Goal: Task Accomplishment & Management: Manage account settings

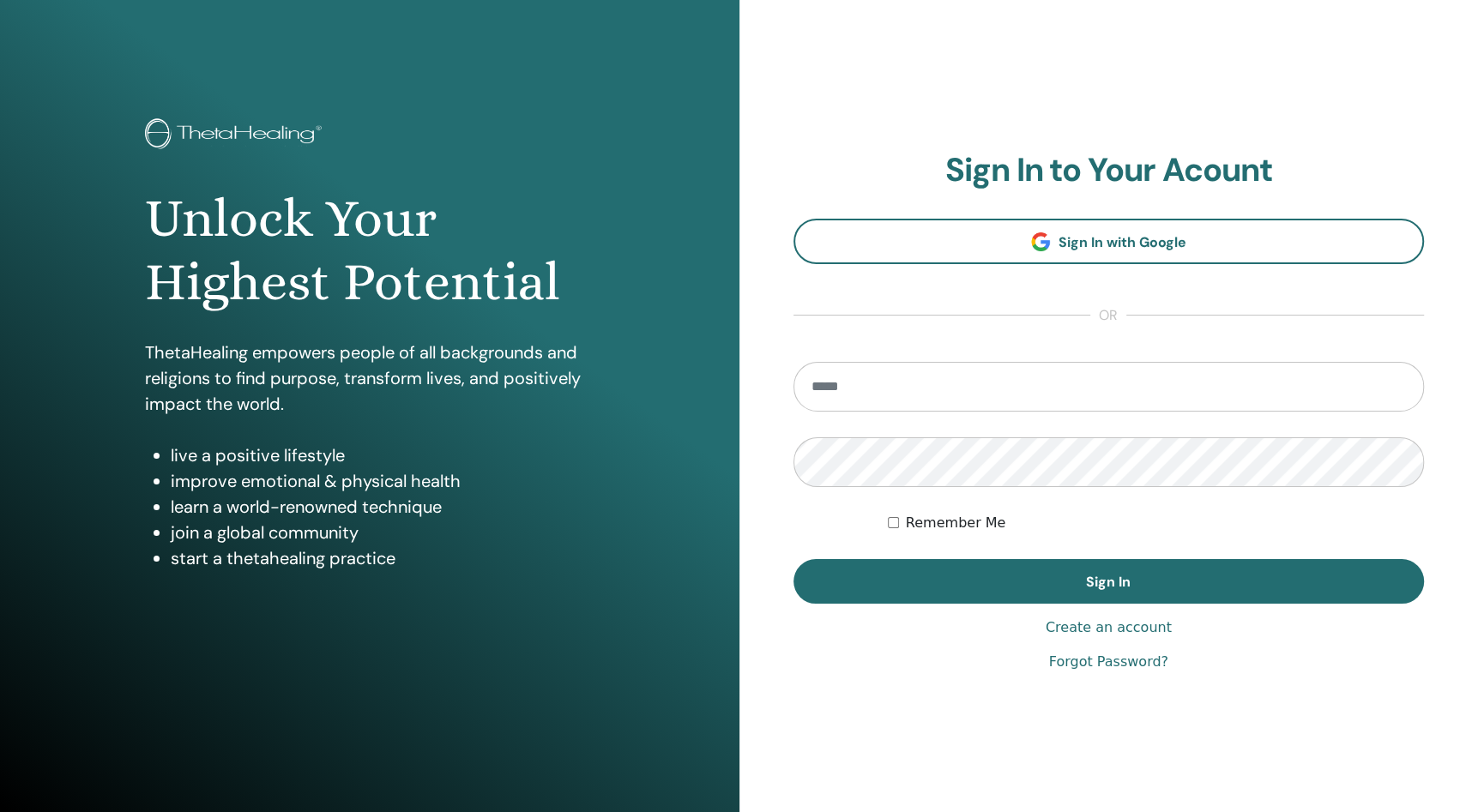
click at [839, 392] on input "email" at bounding box center [1109, 387] width 631 height 50
type input "**********"
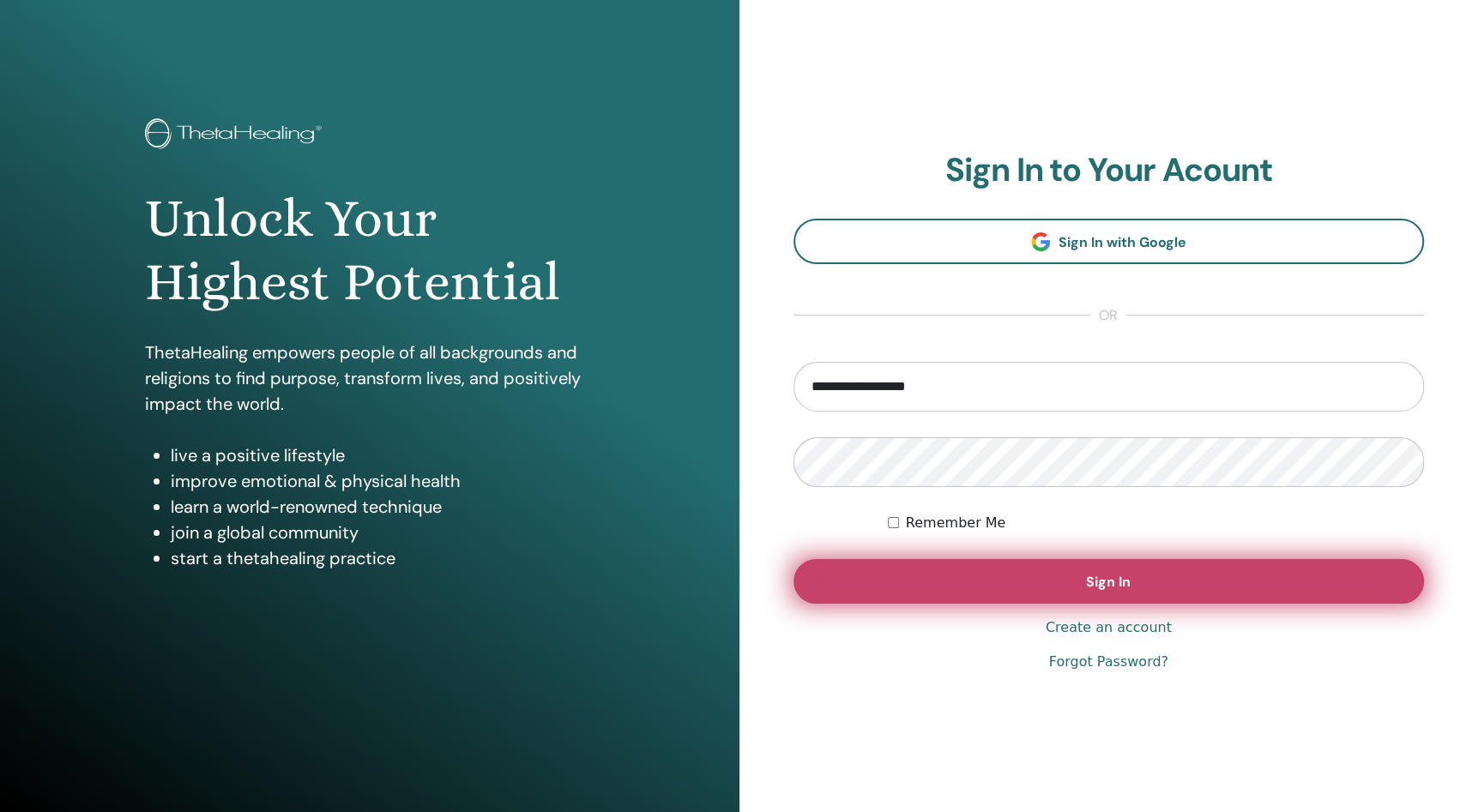
click at [1117, 583] on span "Sign In" at bounding box center [1108, 581] width 45 height 18
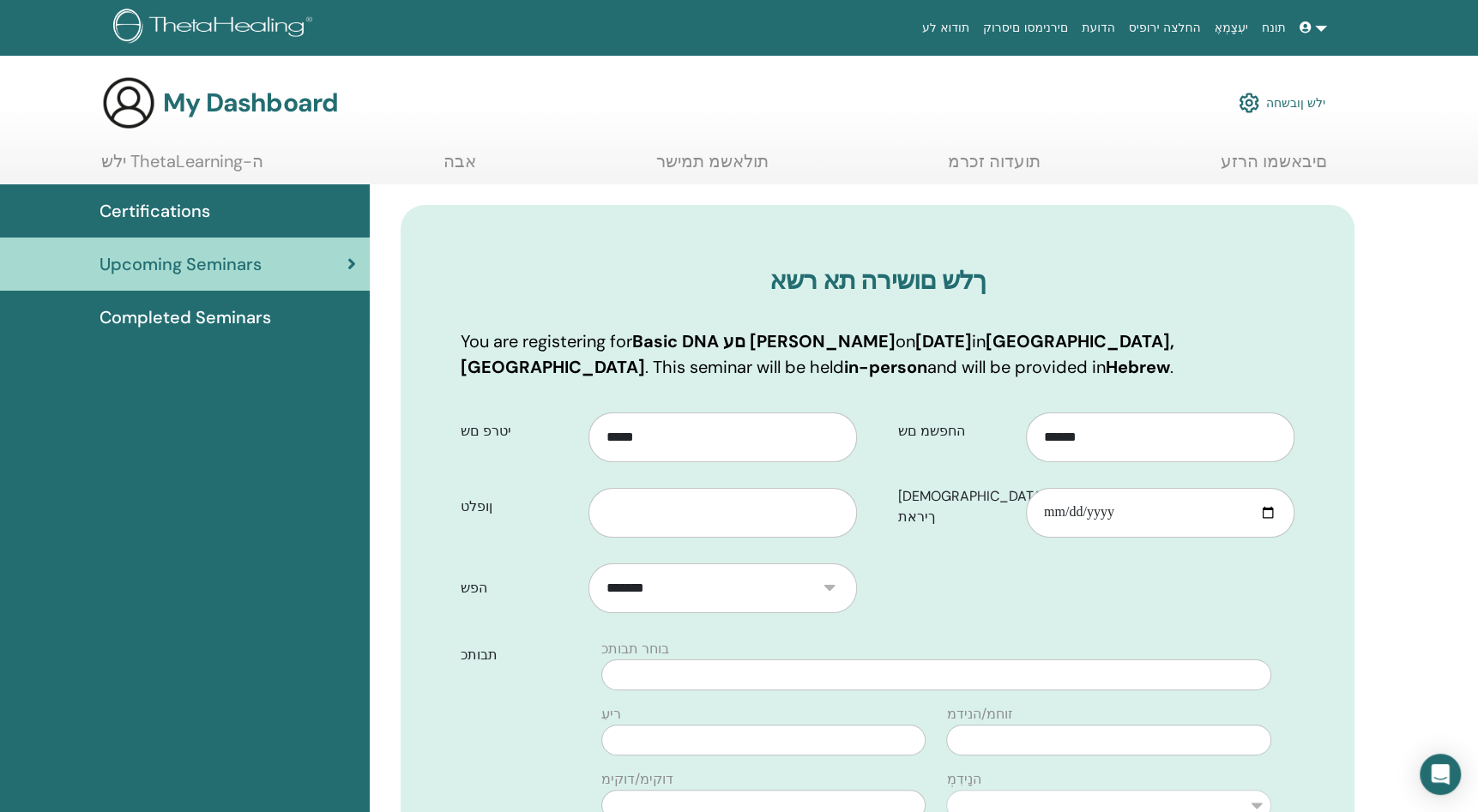
click at [1279, 99] on link "ילש ןובשחה" at bounding box center [1282, 103] width 87 height 38
click at [291, 22] on img at bounding box center [215, 27] width 205 height 39
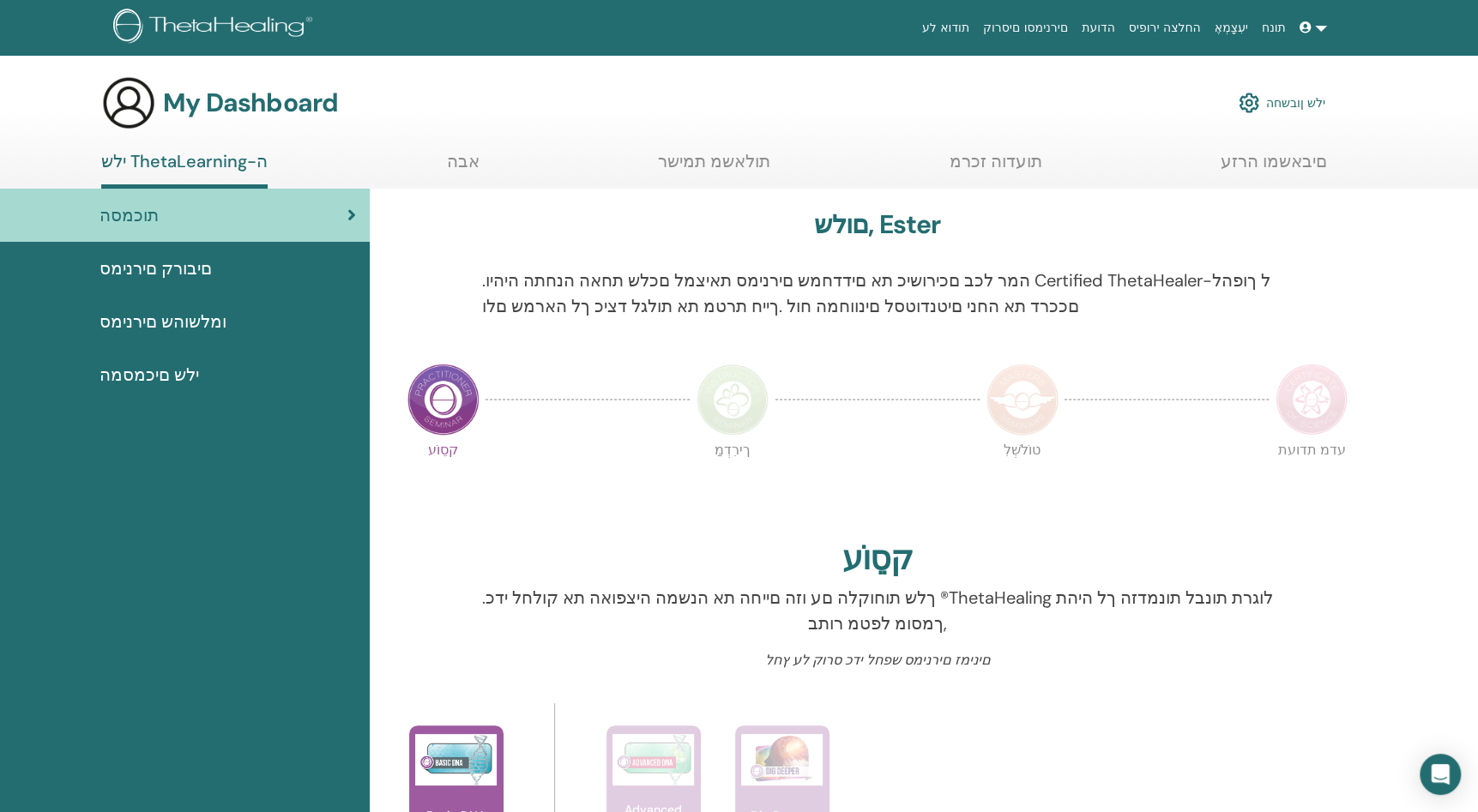
click at [1253, 99] on img at bounding box center [1249, 103] width 21 height 29
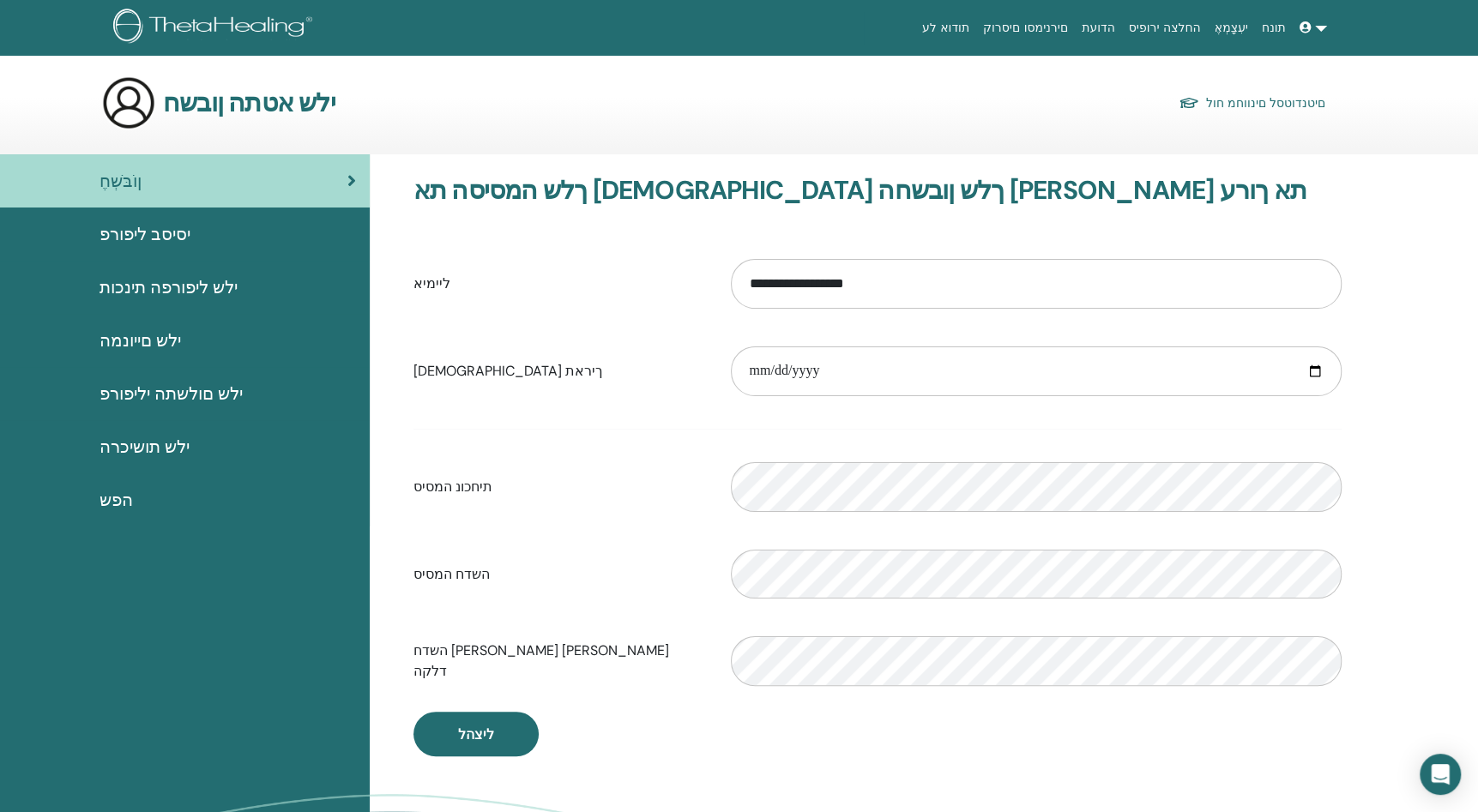
click at [1226, 103] on link "םיטנדוטסל םינווחמ חול" at bounding box center [1252, 103] width 147 height 24
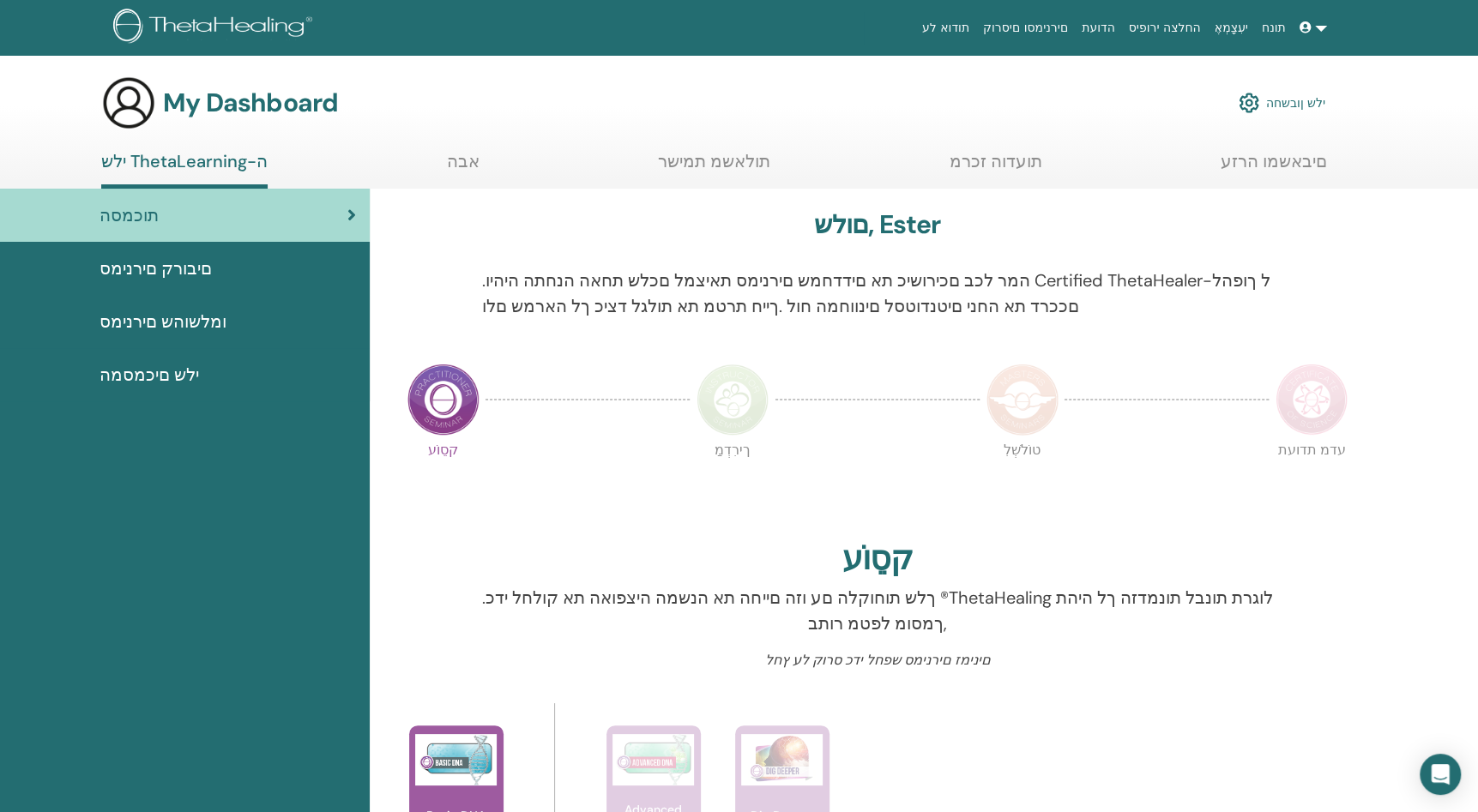
click at [1323, 27] on link at bounding box center [1313, 27] width 41 height 32
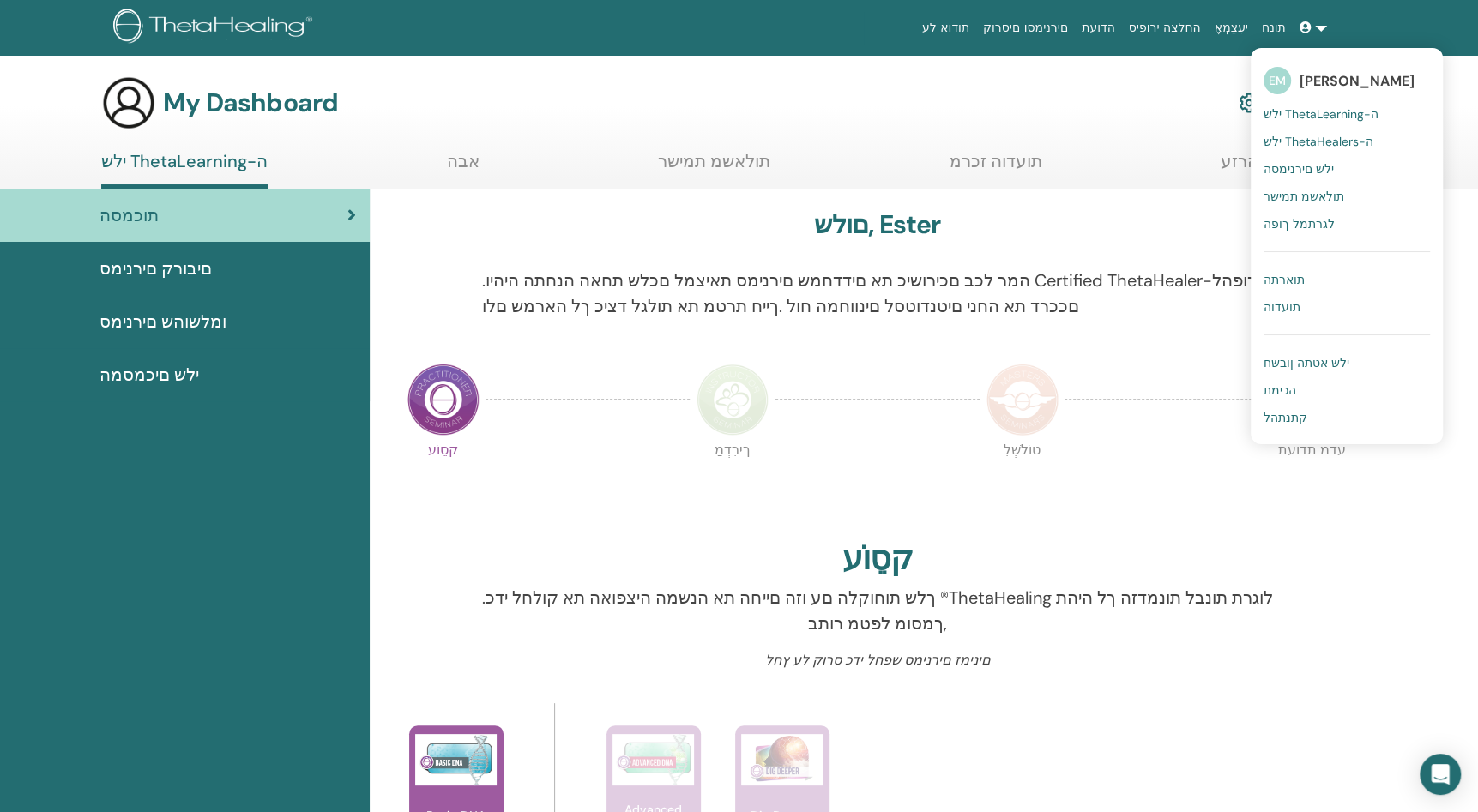
click at [1307, 139] on span "ילש ThetaHealers-ה" at bounding box center [1318, 141] width 110 height 15
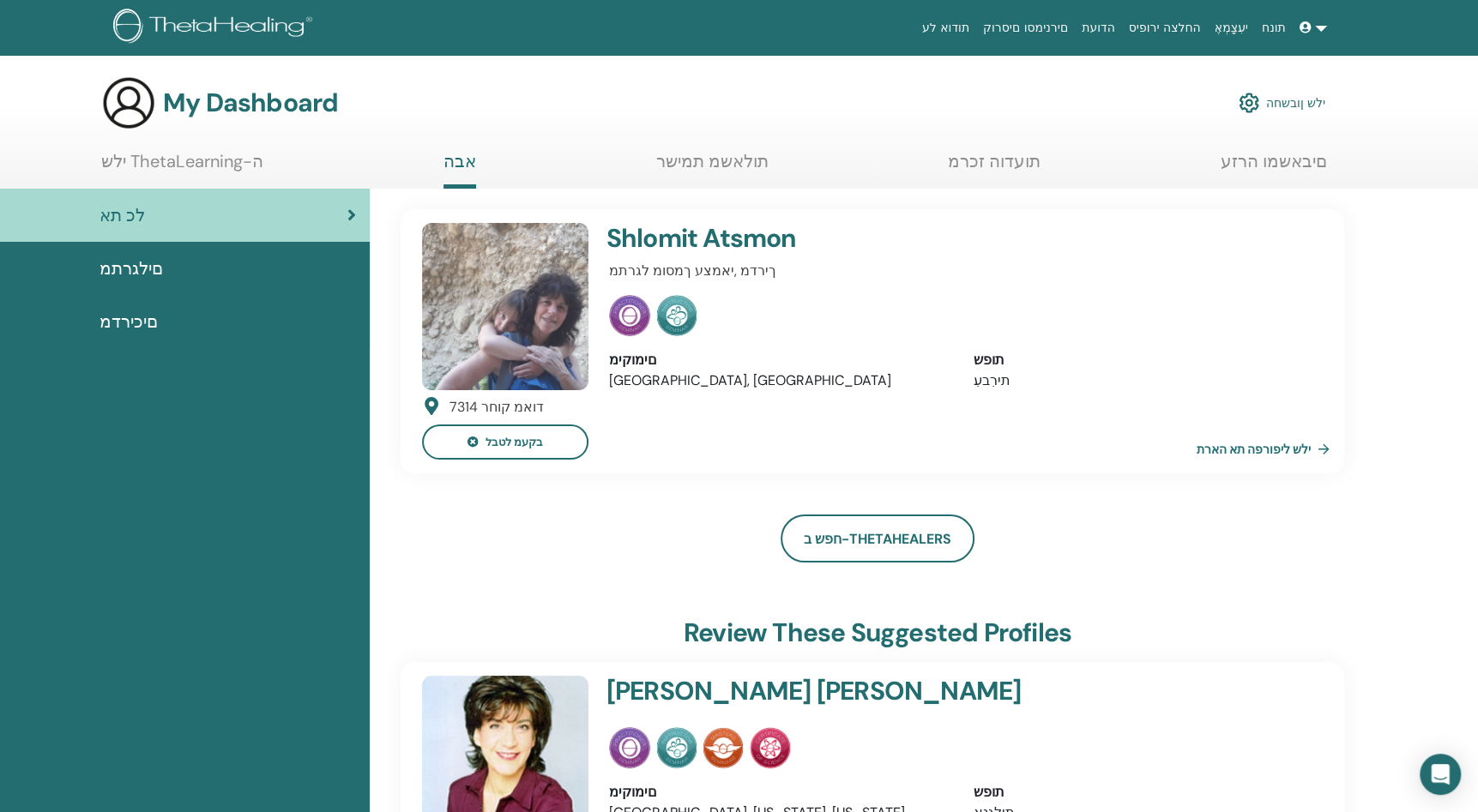
click at [631, 323] on img at bounding box center [630, 316] width 41 height 41
drag, startPoint x: 646, startPoint y: 293, endPoint x: 1258, endPoint y: 106, distance: 639.9
click at [1258, 106] on img at bounding box center [1249, 103] width 21 height 29
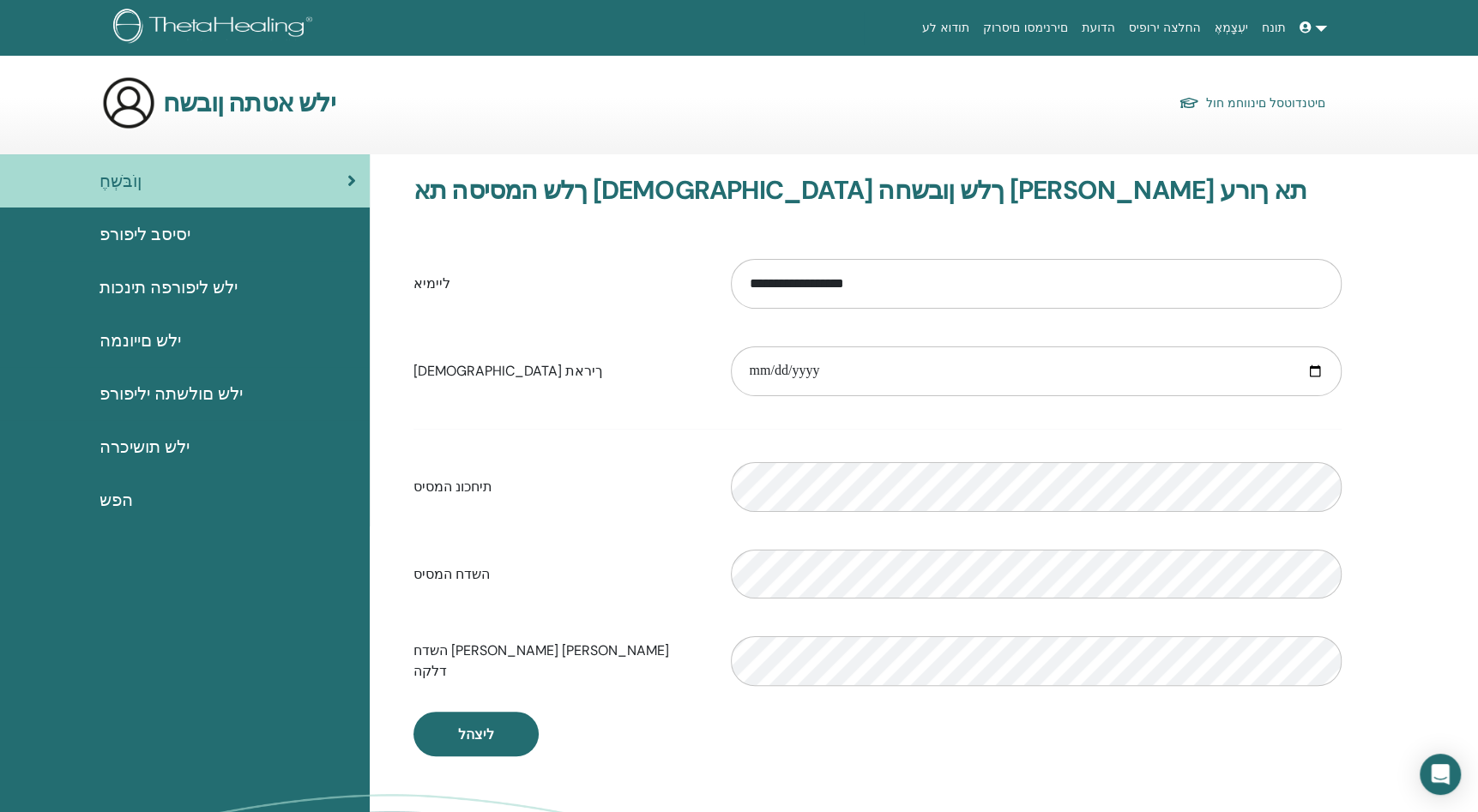
click at [106, 498] on span "הפש" at bounding box center [116, 500] width 33 height 26
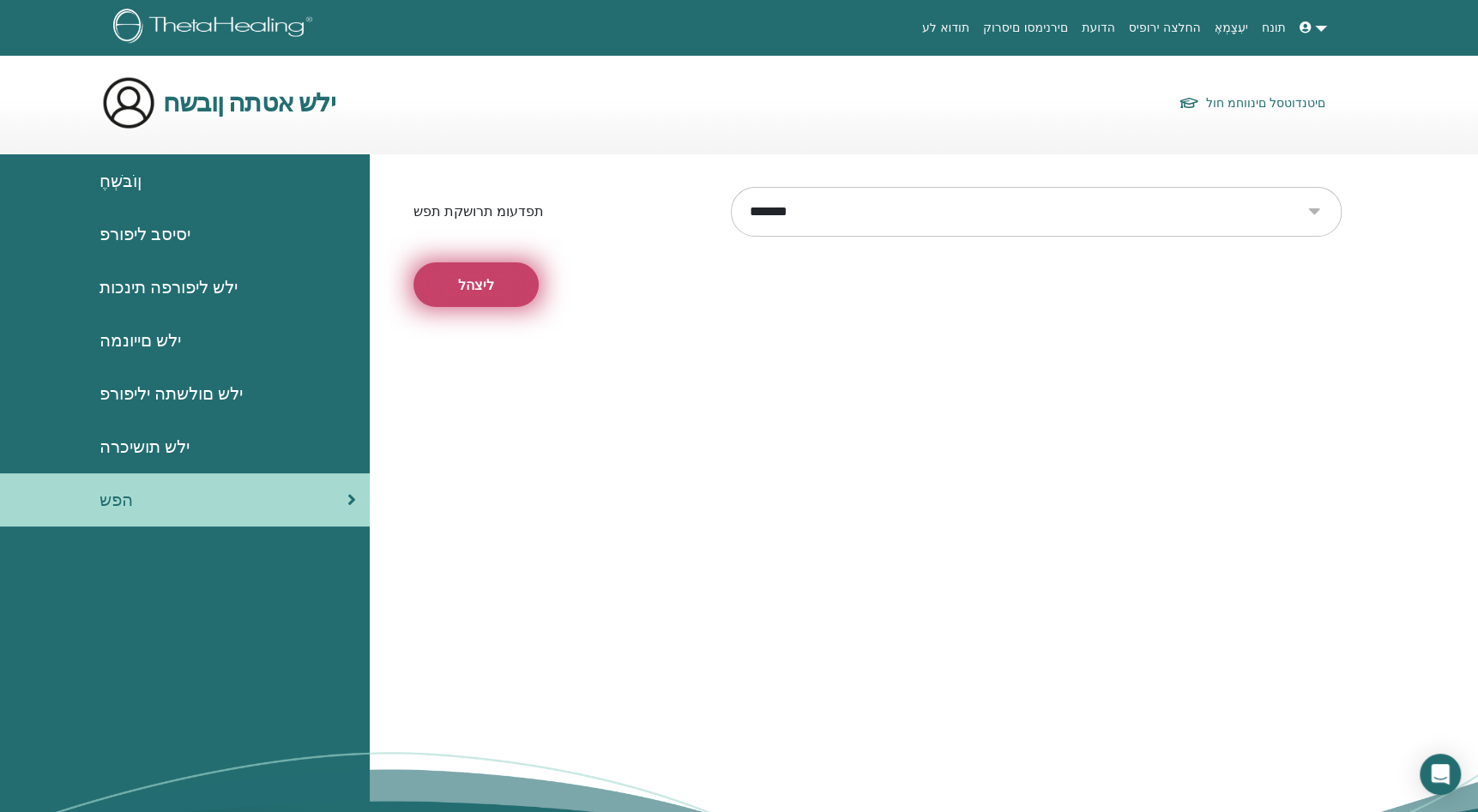
click at [488, 286] on span "ליצהל" at bounding box center [476, 285] width 36 height 18
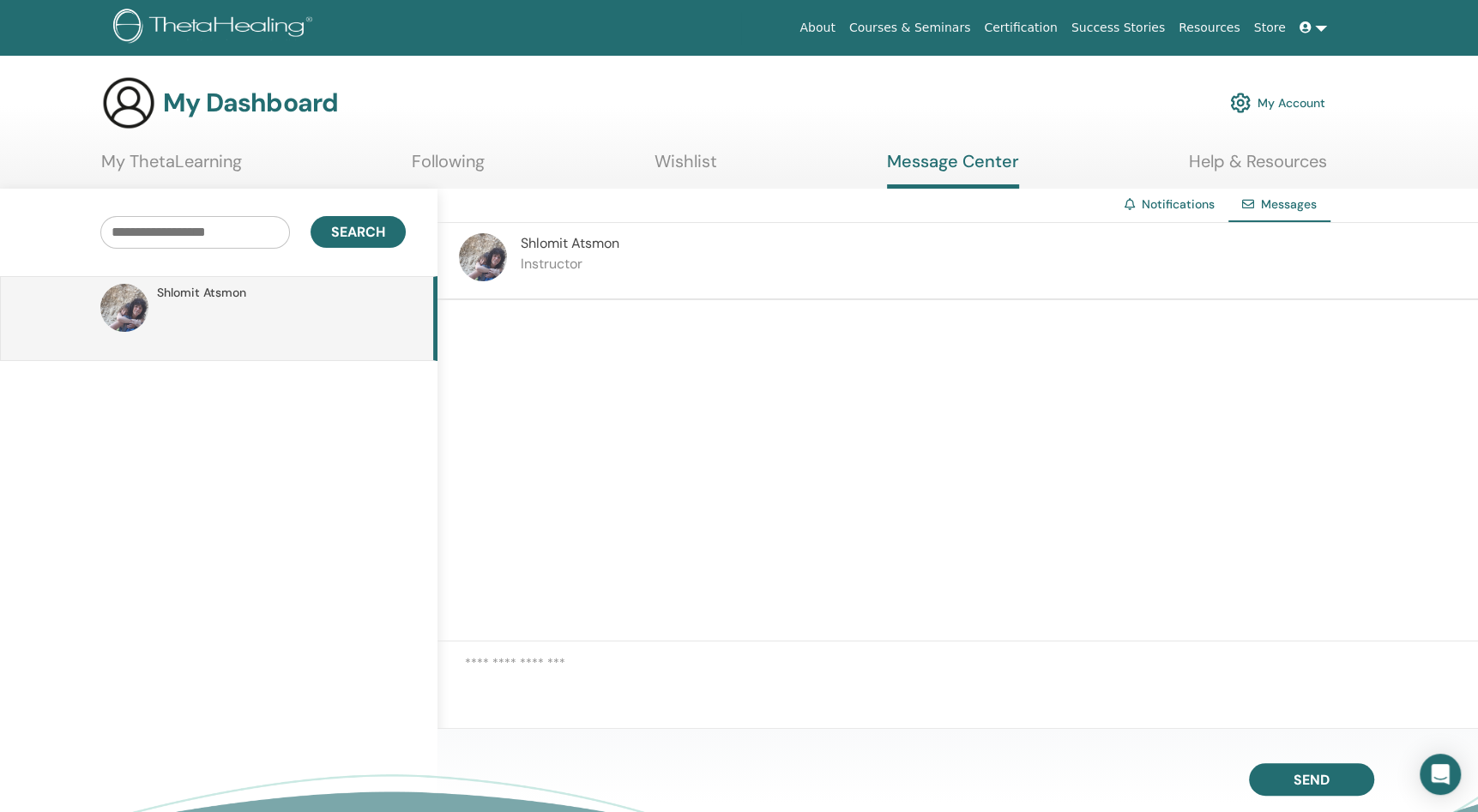
click at [182, 292] on span "Shlomit Atsmon" at bounding box center [202, 292] width 89 height 18
click at [1189, 202] on link "Notifications" at bounding box center [1178, 204] width 73 height 15
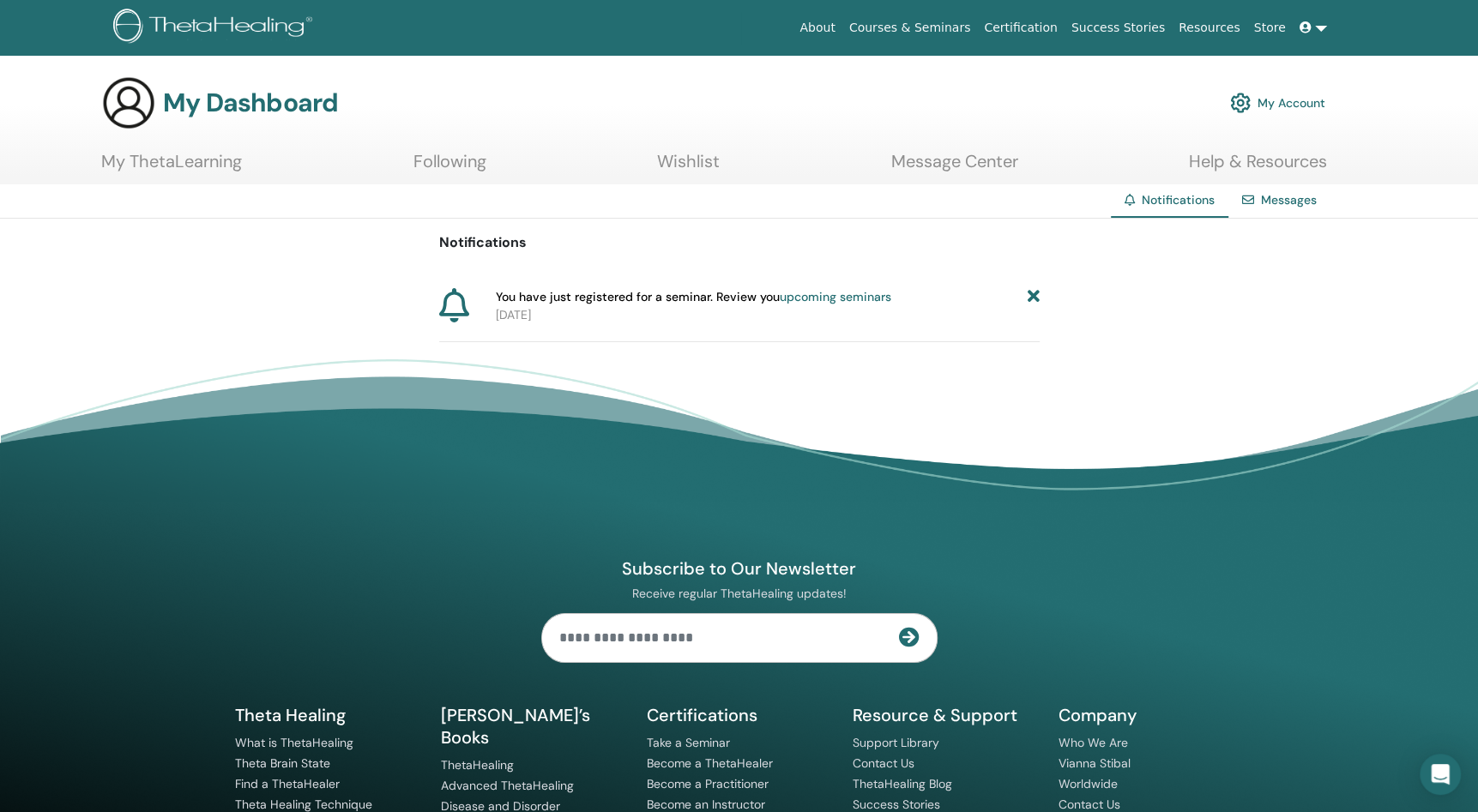
click at [843, 296] on link "upcoming seminars" at bounding box center [836, 297] width 112 height 15
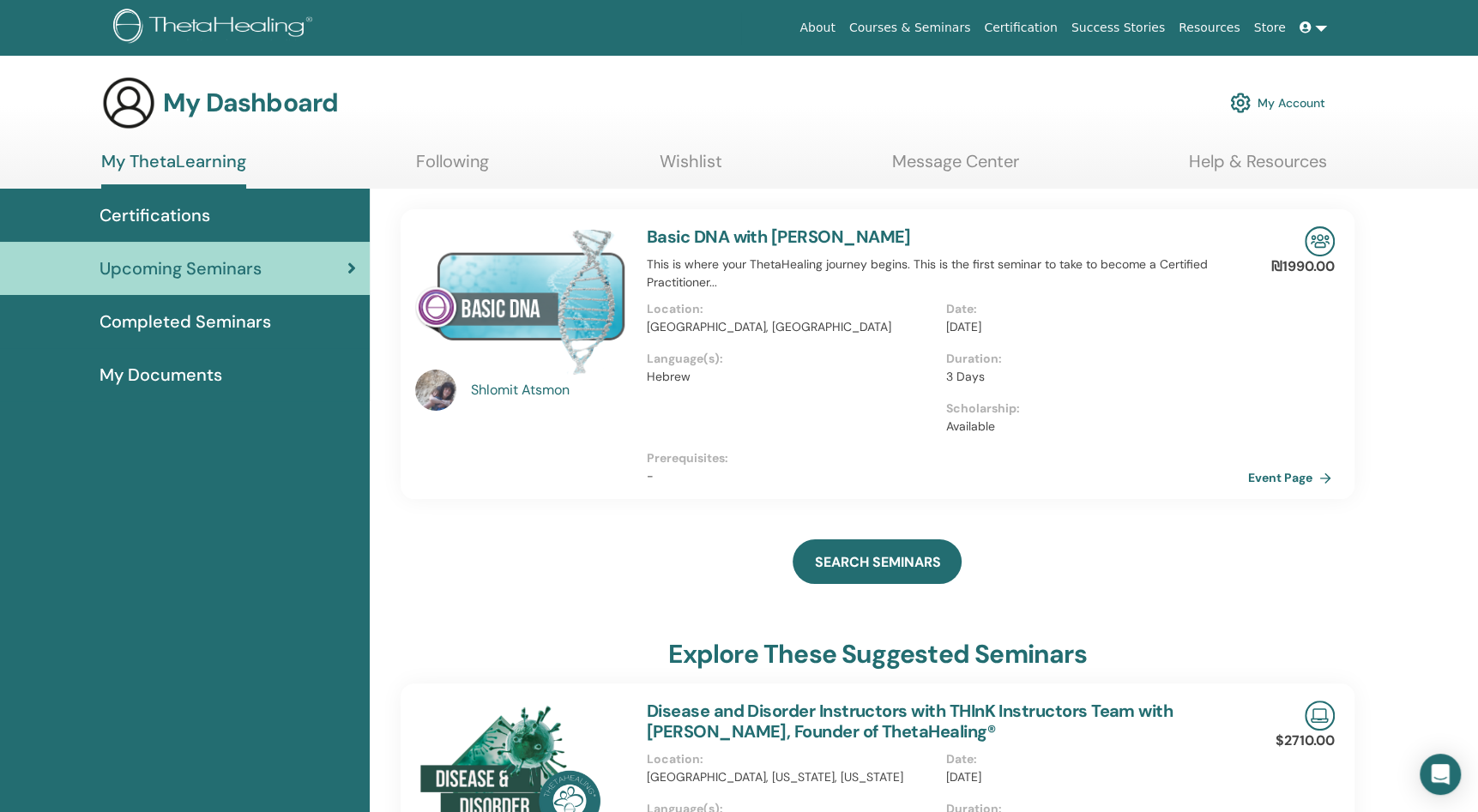
click at [1282, 479] on link "Event Page" at bounding box center [1293, 478] width 90 height 26
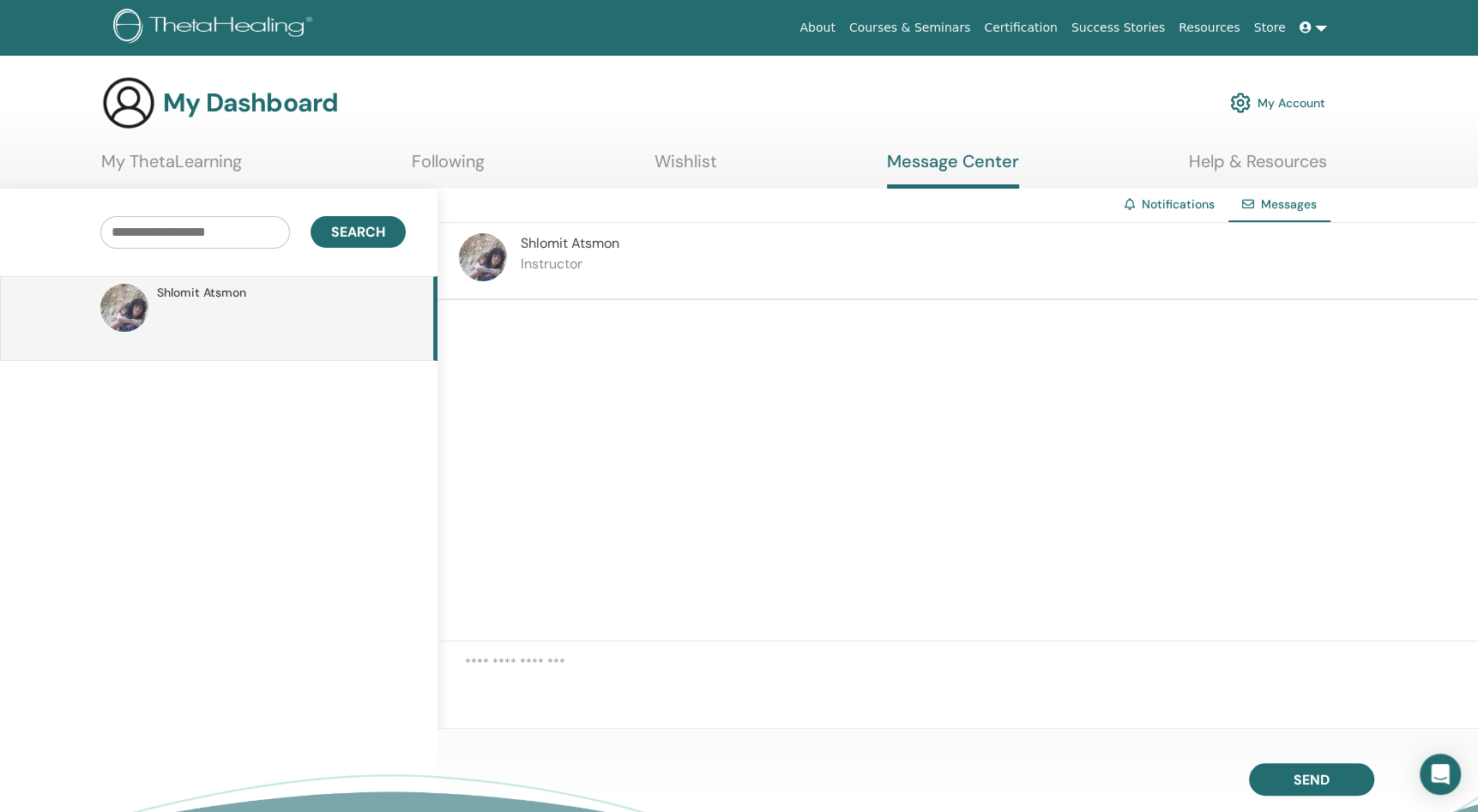
click at [1290, 203] on span "Messages" at bounding box center [1288, 204] width 56 height 15
click at [1191, 206] on link "Notifications" at bounding box center [1178, 204] width 73 height 15
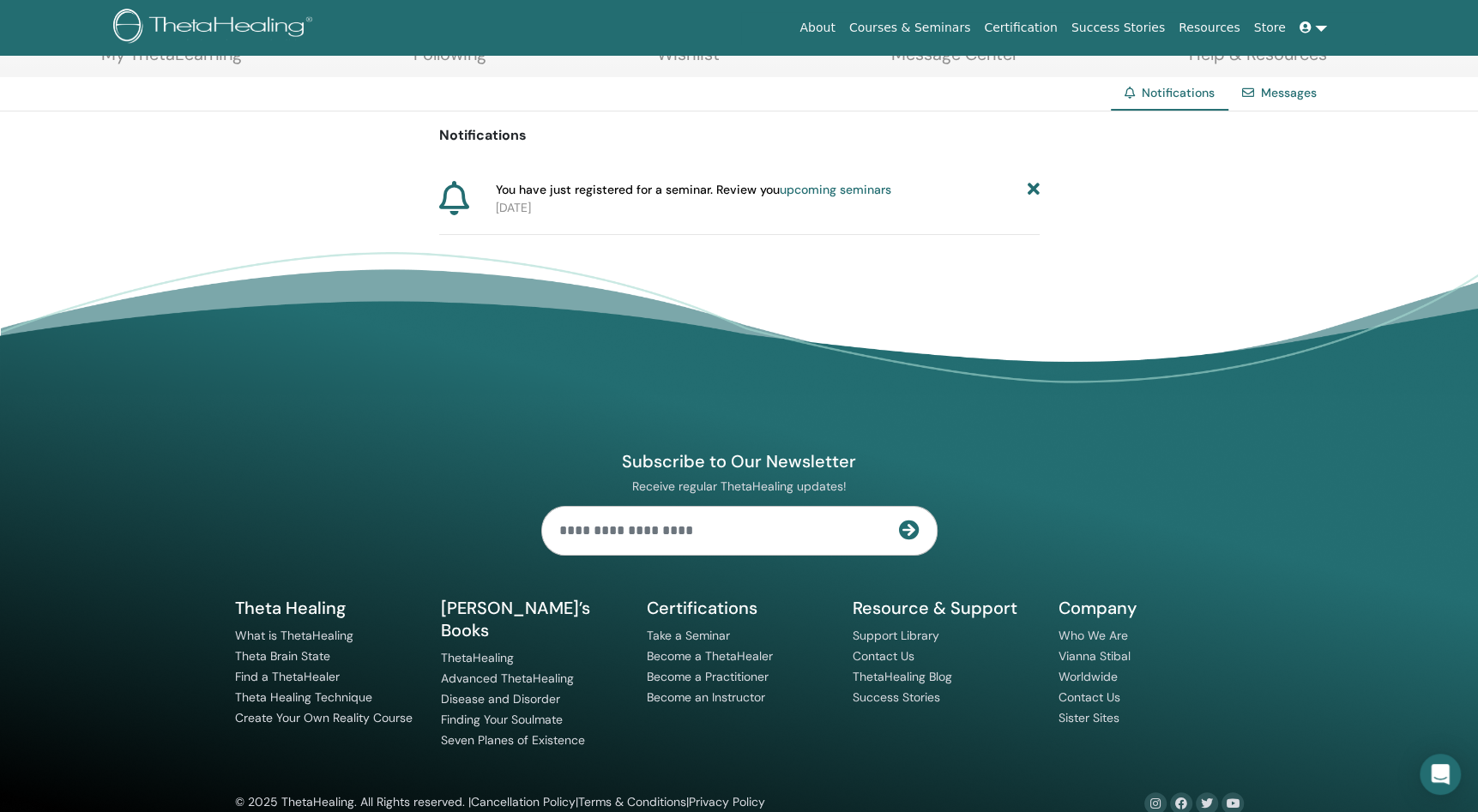
scroll to position [114, 0]
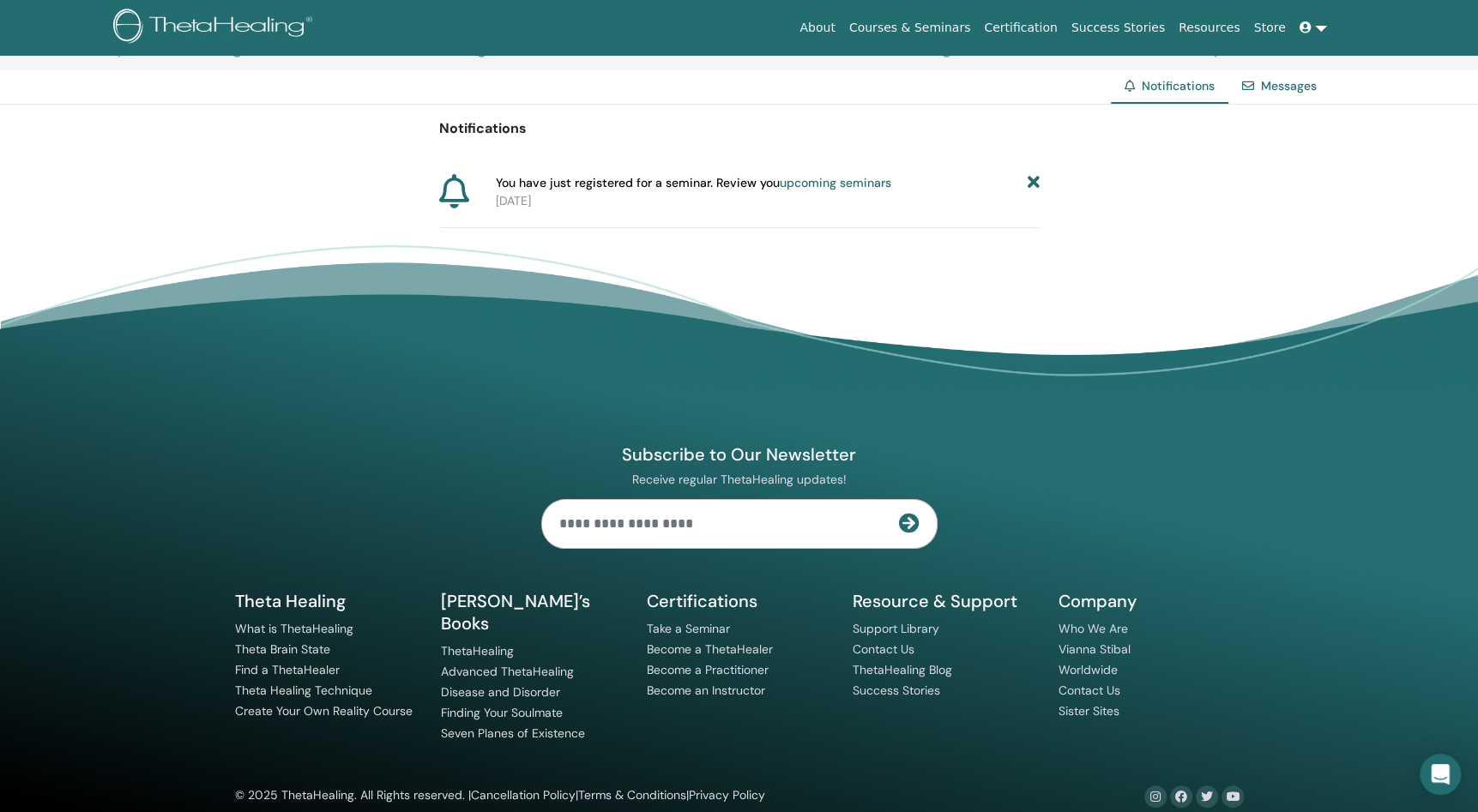
click at [751, 519] on input "text" at bounding box center [721, 524] width 357 height 48
click at [631, 520] on input "text" at bounding box center [721, 524] width 357 height 48
click at [1153, 255] on footer "Subscribe to Our Newsletter Receive regular ThetaHealing updates! Theta Healing…" at bounding box center [739, 540] width 1478 height 590
